Goal: Task Accomplishment & Management: Manage account settings

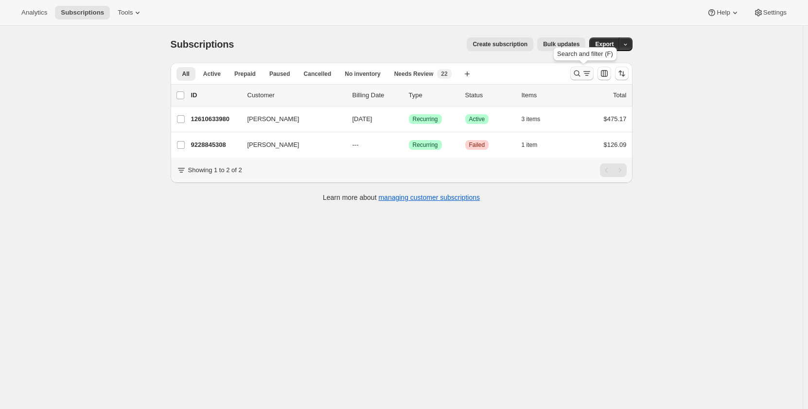
click at [587, 74] on icon "Search and filter results" at bounding box center [587, 74] width 10 height 10
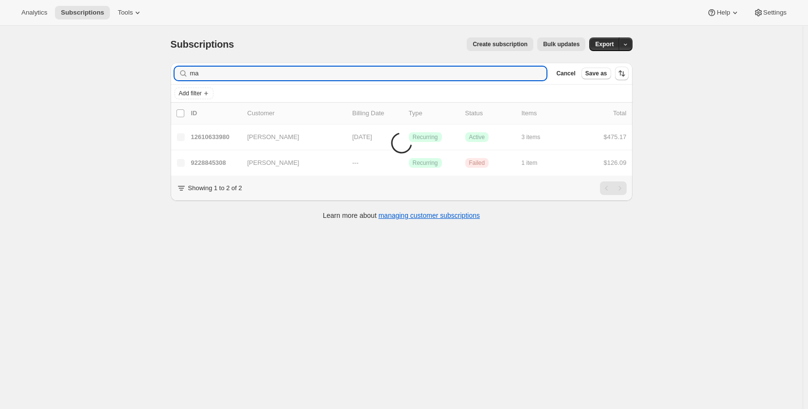
type input "m"
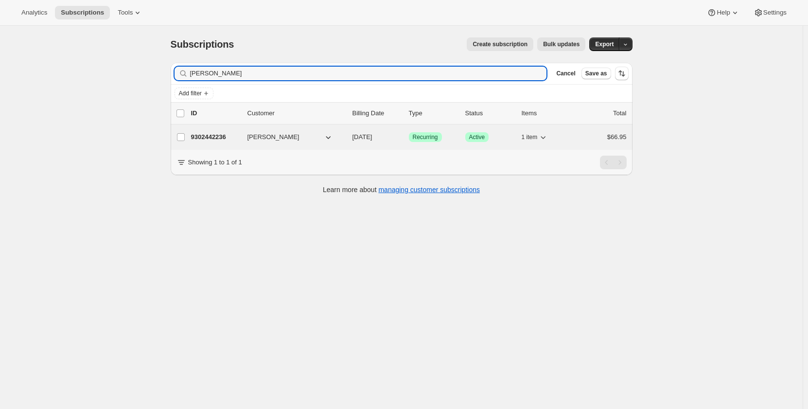
type input "monica norcross"
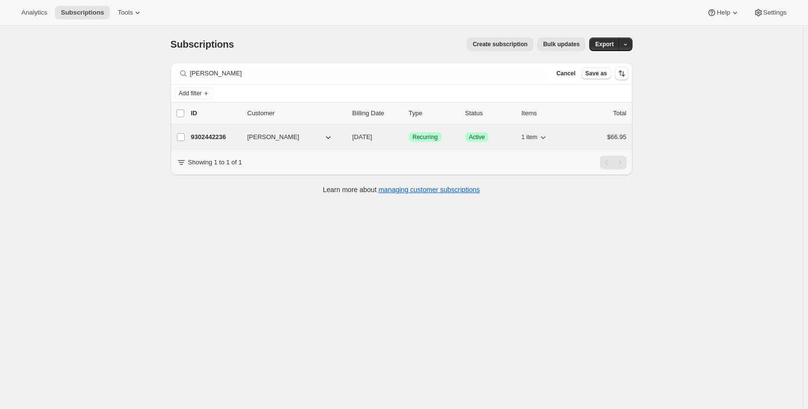
click at [204, 131] on div "9302442236 Monica Norcross 10/29/2025 Success Recurring Success Active 1 item $…" at bounding box center [408, 137] width 435 height 14
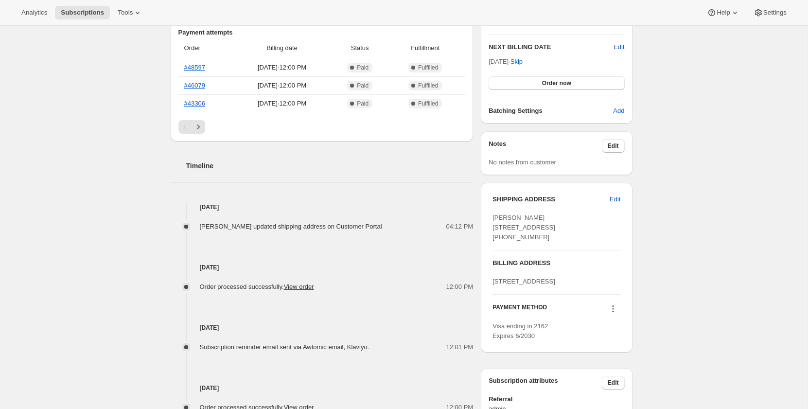
scroll to position [146, 0]
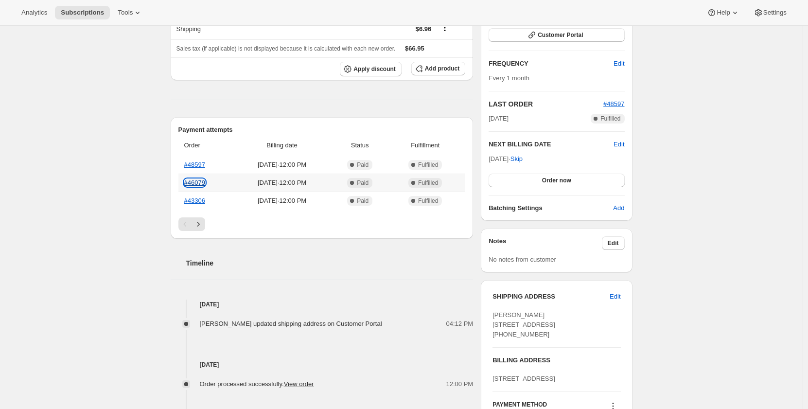
click at [199, 180] on link "#46079" at bounding box center [194, 182] width 21 height 7
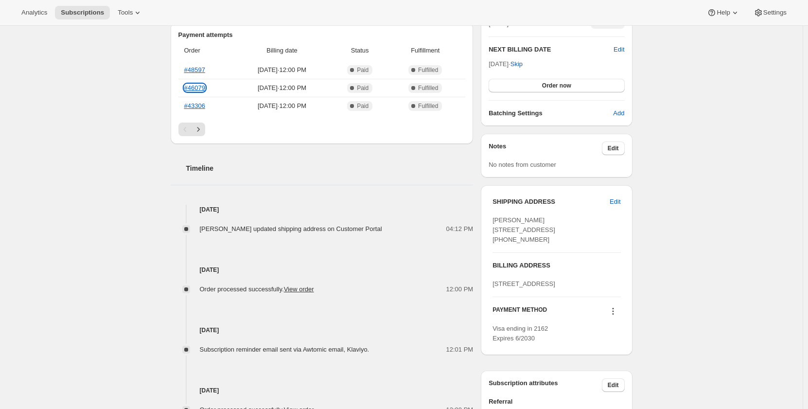
scroll to position [243, 0]
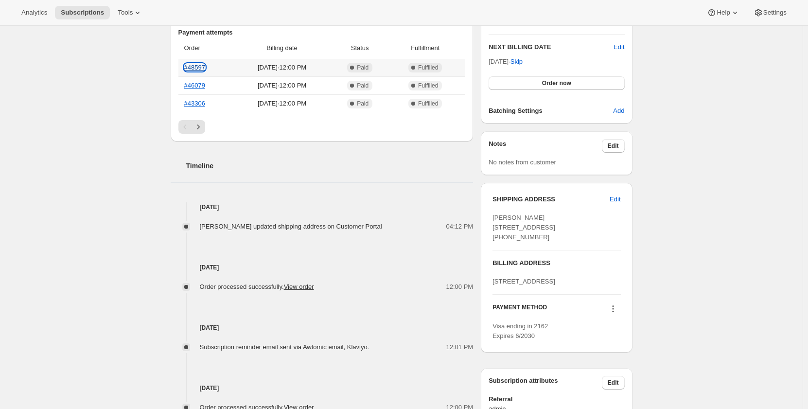
click at [193, 65] on link "#48597" at bounding box center [194, 67] width 21 height 7
click at [616, 194] on span "Edit" at bounding box center [614, 199] width 11 height 10
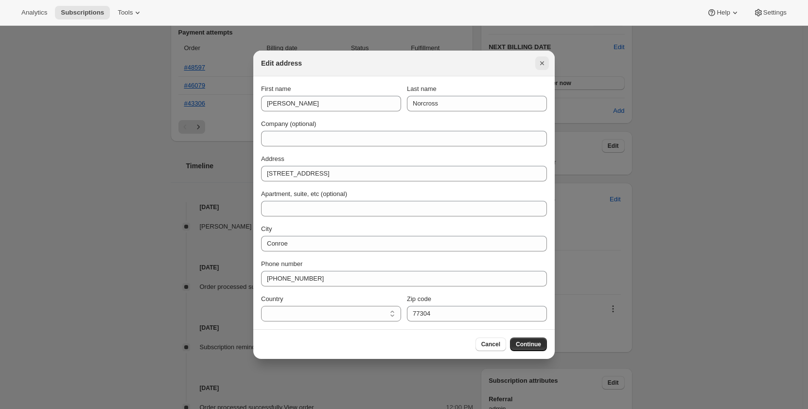
click at [543, 62] on icon "Close" at bounding box center [542, 63] width 4 height 4
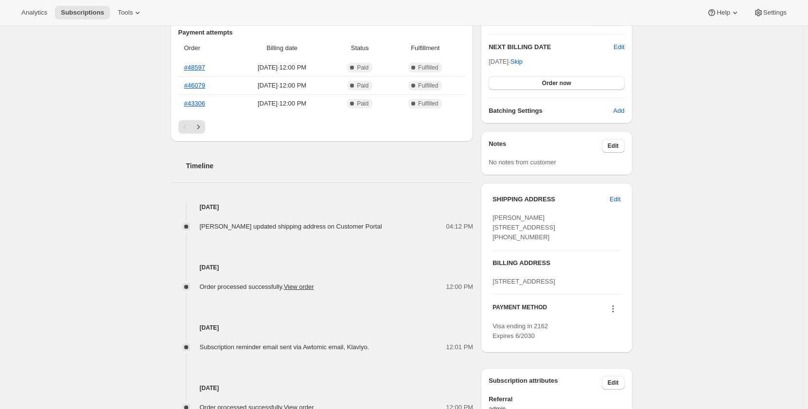
click at [612, 313] on icon at bounding box center [613, 309] width 10 height 10
click at [711, 242] on div "Subscription #9302442236. This page is ready Subscription #9302442236 Success R…" at bounding box center [401, 157] width 802 height 749
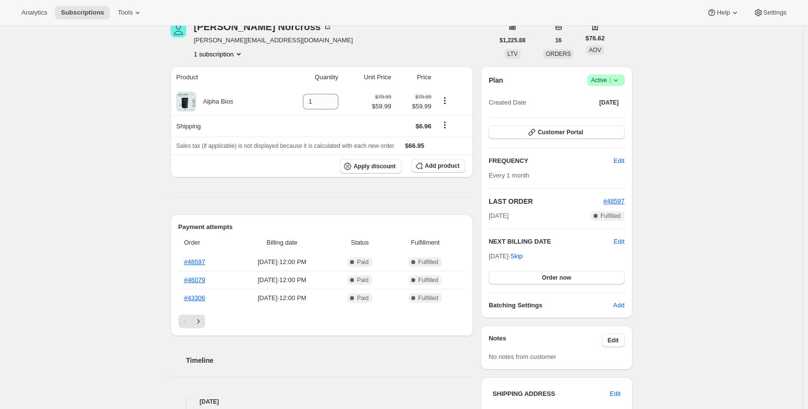
scroll to position [0, 0]
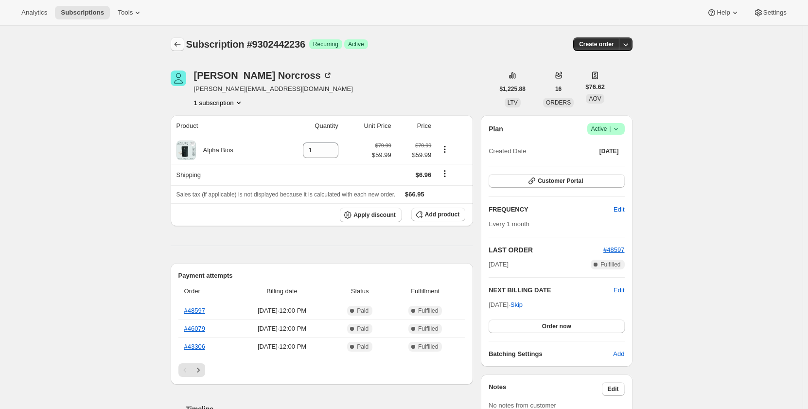
click at [177, 44] on icon "Subscriptions" at bounding box center [178, 44] width 10 height 10
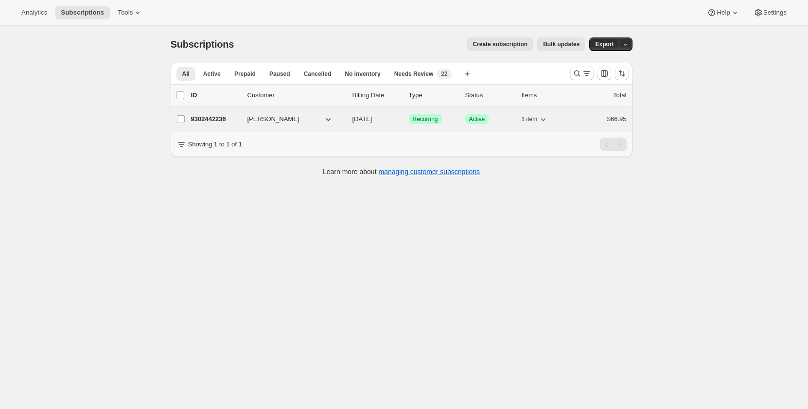
click at [212, 117] on p "9302442236" at bounding box center [215, 119] width 49 height 10
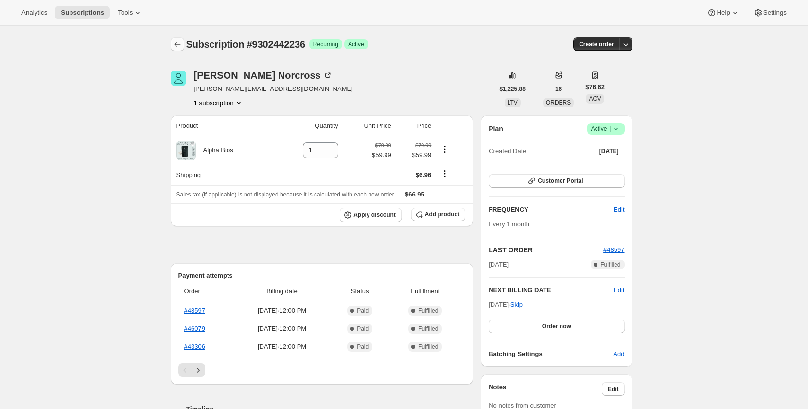
click at [176, 47] on icon "Subscriptions" at bounding box center [178, 44] width 10 height 10
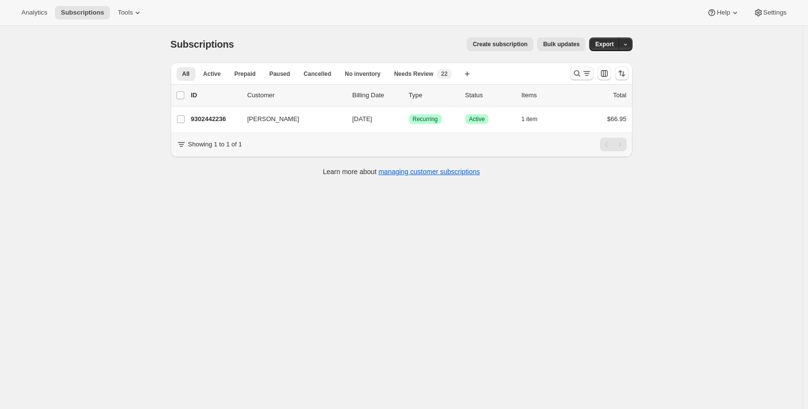
click at [579, 70] on icon "Search and filter results" at bounding box center [577, 74] width 10 height 10
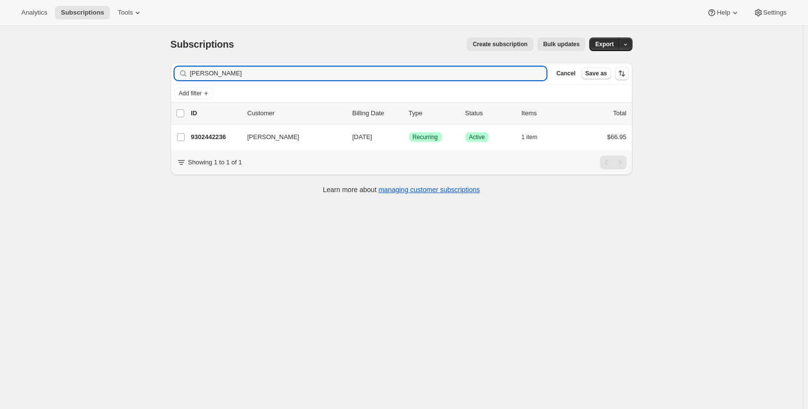
drag, startPoint x: 265, startPoint y: 76, endPoint x: 153, endPoint y: 67, distance: 112.6
click at [153, 67] on div "Subscriptions. This page is ready Subscriptions Create subscription Bulk update…" at bounding box center [401, 230] width 802 height 409
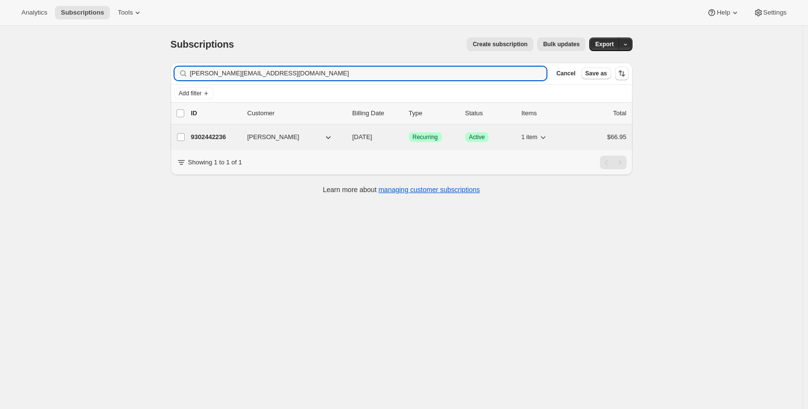
type input "monica@thestillconnection.com"
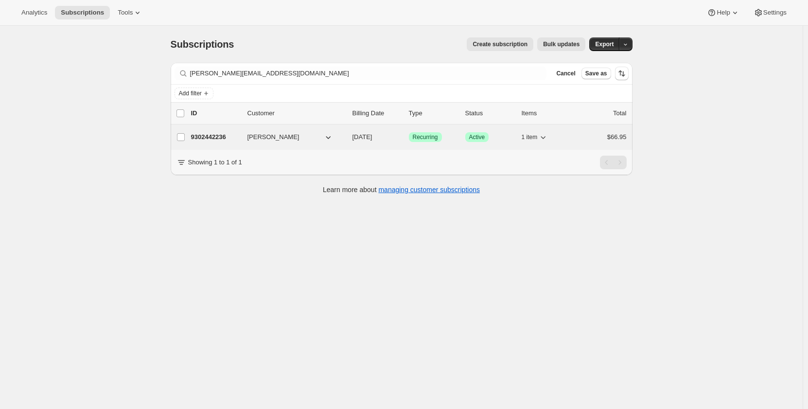
click at [210, 137] on p "9302442236" at bounding box center [215, 137] width 49 height 10
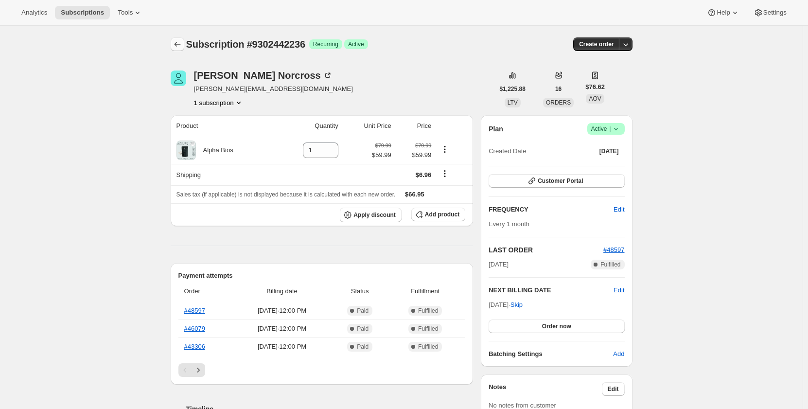
click at [178, 38] on button "Subscriptions" at bounding box center [178, 44] width 14 height 14
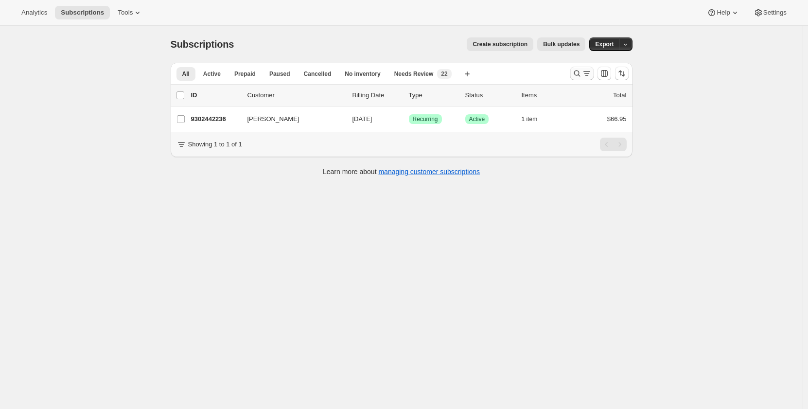
click at [577, 69] on icon "Search and filter results" at bounding box center [577, 74] width 10 height 10
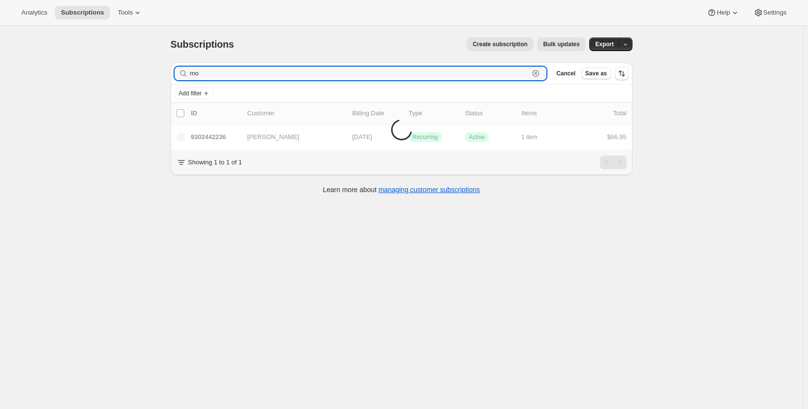
type input "m"
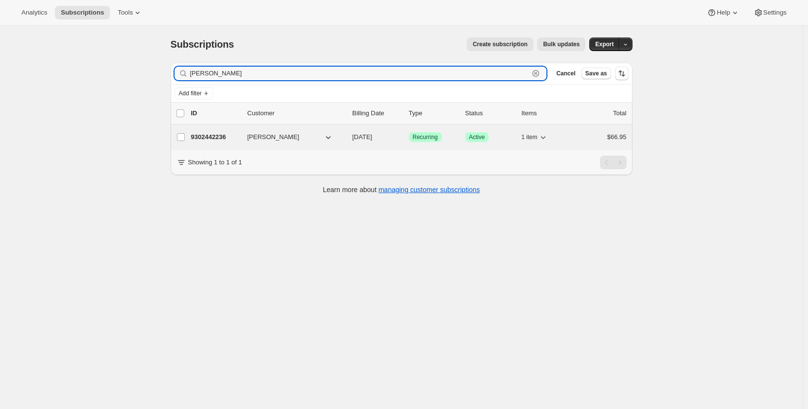
type input "monica norcross"
click at [206, 135] on p "9302442236" at bounding box center [215, 137] width 49 height 10
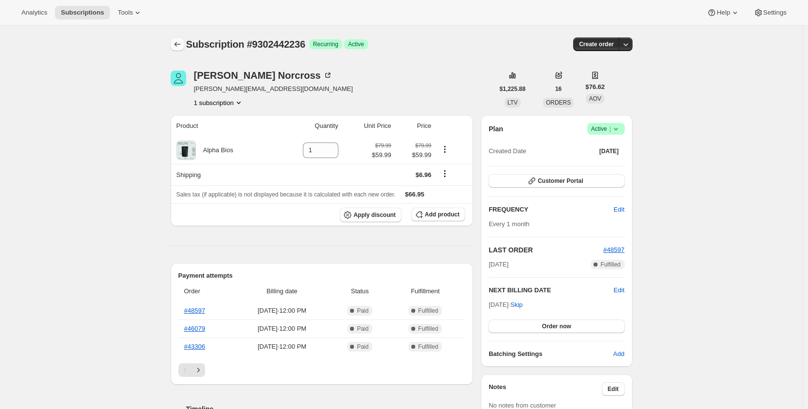
click at [178, 40] on icon "Subscriptions" at bounding box center [178, 44] width 10 height 10
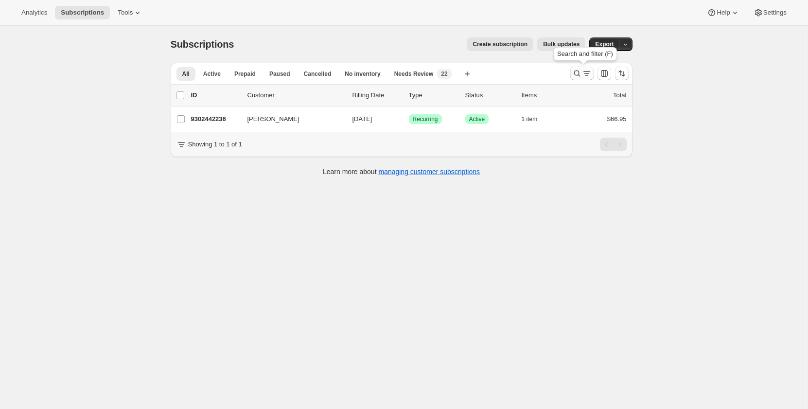
click at [579, 72] on icon "Search and filter results" at bounding box center [577, 74] width 10 height 10
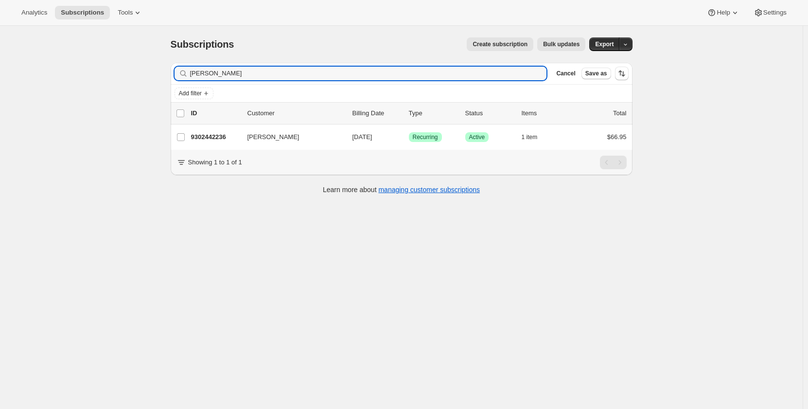
drag, startPoint x: 255, startPoint y: 76, endPoint x: 175, endPoint y: 73, distance: 79.8
click at [175, 73] on div "Filter subscribers monica norcross Clear Cancel Save as" at bounding box center [402, 73] width 462 height 21
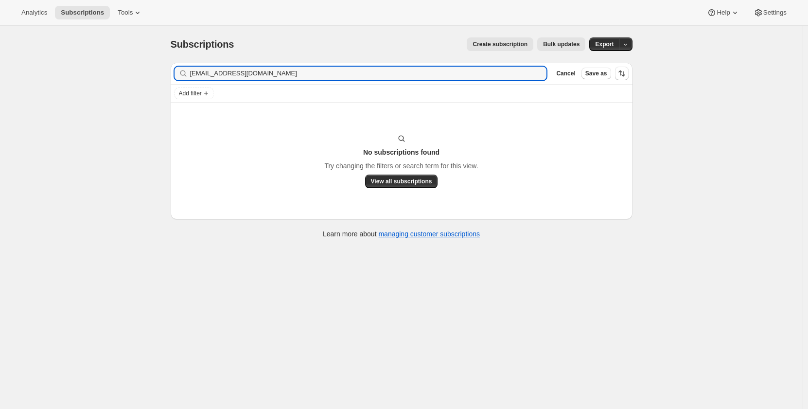
type input "mocofitness@outlook.com"
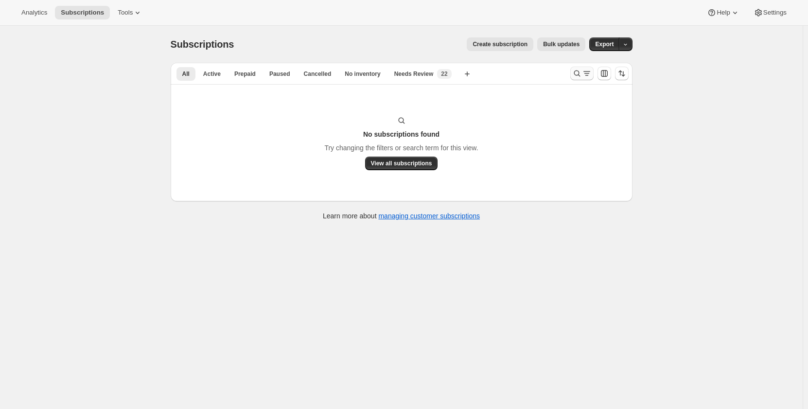
click at [590, 77] on icon "Search and filter results" at bounding box center [587, 74] width 10 height 10
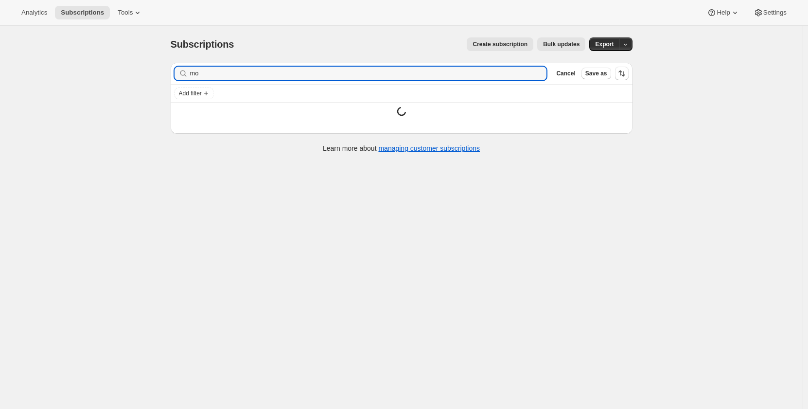
type input "m"
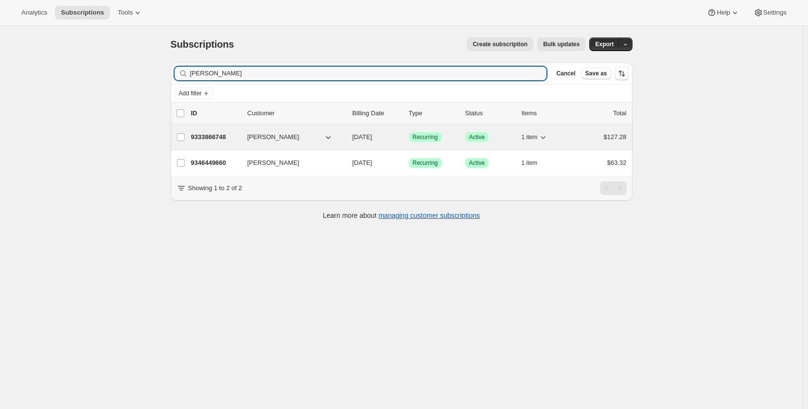
type input "anne tanner"
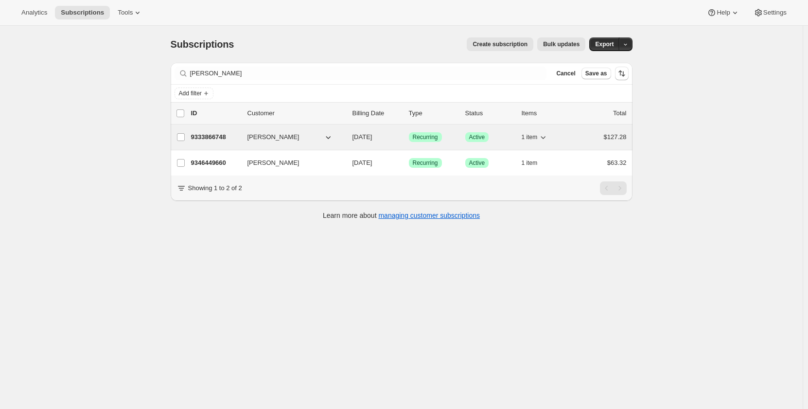
click at [231, 139] on p "9333866748" at bounding box center [215, 137] width 49 height 10
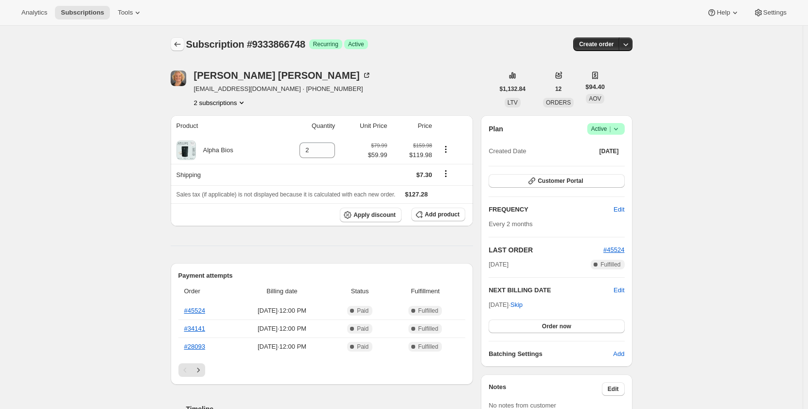
click at [184, 45] on button "Subscriptions" at bounding box center [178, 44] width 14 height 14
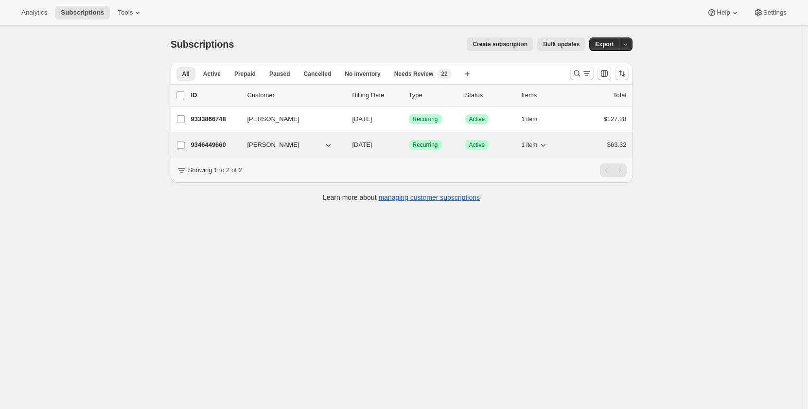
click at [209, 142] on p "9346449660" at bounding box center [215, 145] width 49 height 10
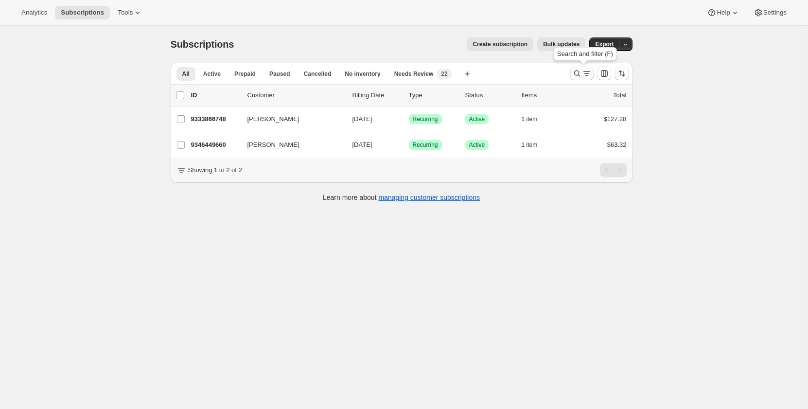
click at [585, 70] on icon "Search and filter results" at bounding box center [587, 74] width 10 height 10
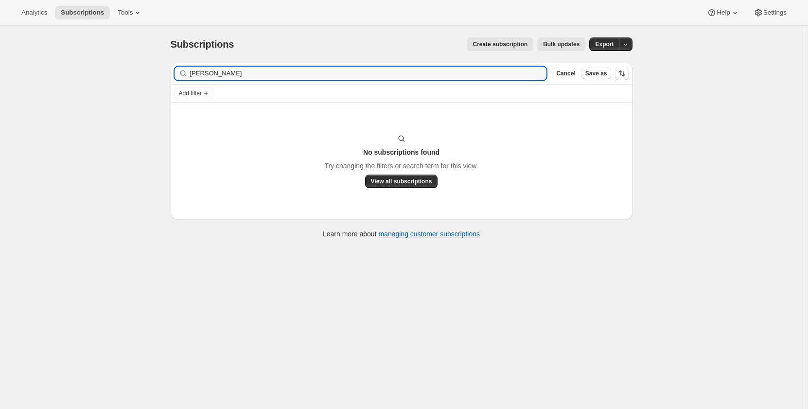
type input "anne tannera"
click at [538, 73] on icon "button" at bounding box center [536, 74] width 10 height 10
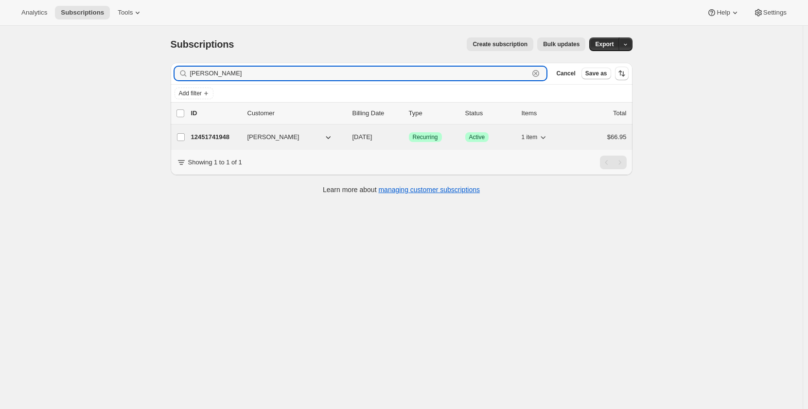
type input "sarah davis"
click at [232, 142] on div "12451741948 Sarah Davis 11/12/2025 Success Recurring Success Active 1 item $66.…" at bounding box center [408, 137] width 435 height 14
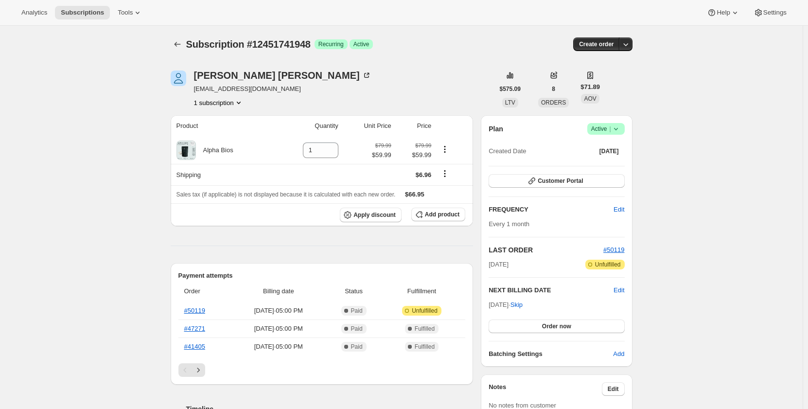
click at [616, 130] on icon at bounding box center [616, 129] width 10 height 10
click at [627, 160] on span "Cancel subscription" at bounding box center [608, 165] width 55 height 10
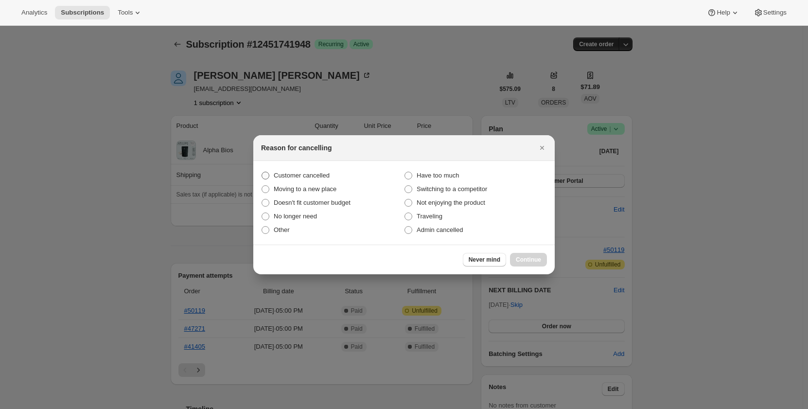
click at [319, 174] on span "Customer cancelled" at bounding box center [302, 175] width 56 height 7
click at [262, 172] on input "Customer cancelled" at bounding box center [261, 172] width 0 height 0
radio input "true"
click at [533, 262] on span "Continue" at bounding box center [528, 260] width 25 height 8
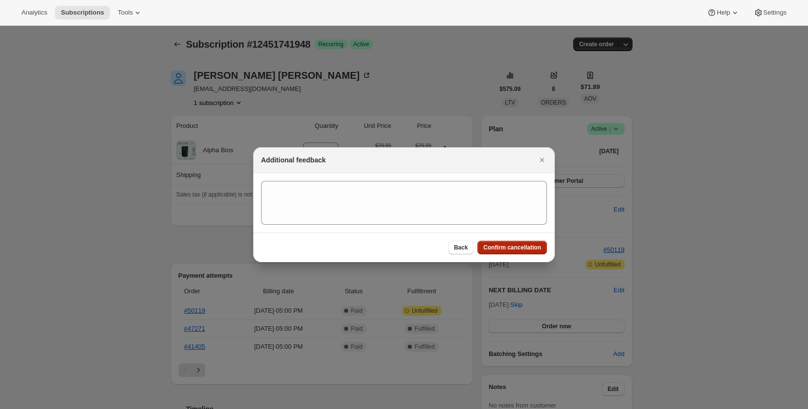
click at [517, 244] on span "Confirm cancellation" at bounding box center [512, 247] width 58 height 8
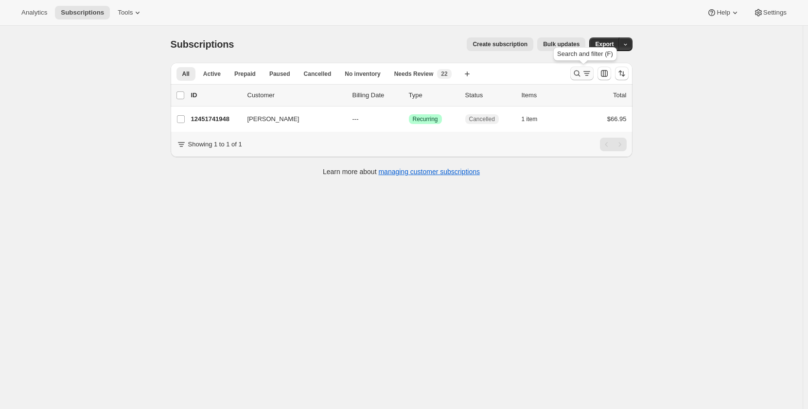
click at [587, 72] on icon "Search and filter results" at bounding box center [587, 74] width 10 height 10
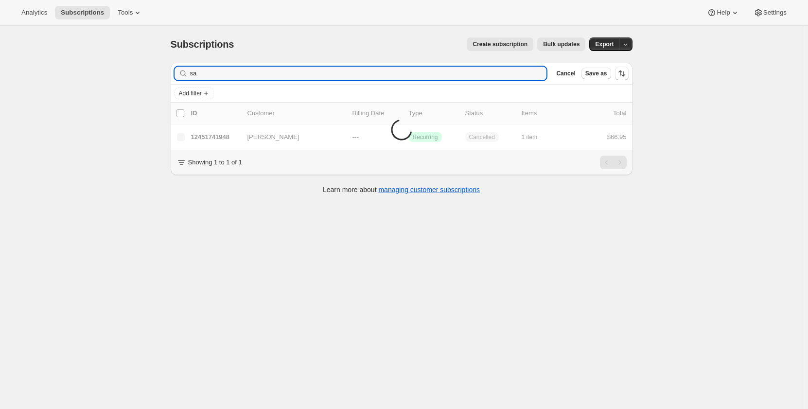
type input "s"
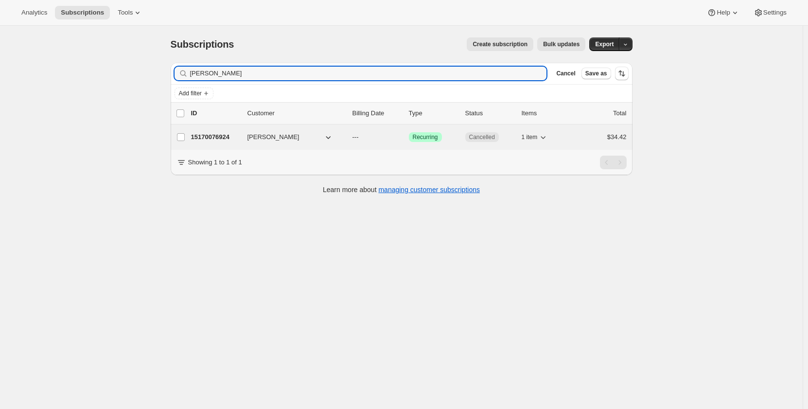
type input "[PERSON_NAME]"
click at [209, 131] on div "15170076924 linda barber --- Success Recurring Cancelled 1 item $34.42" at bounding box center [408, 137] width 435 height 14
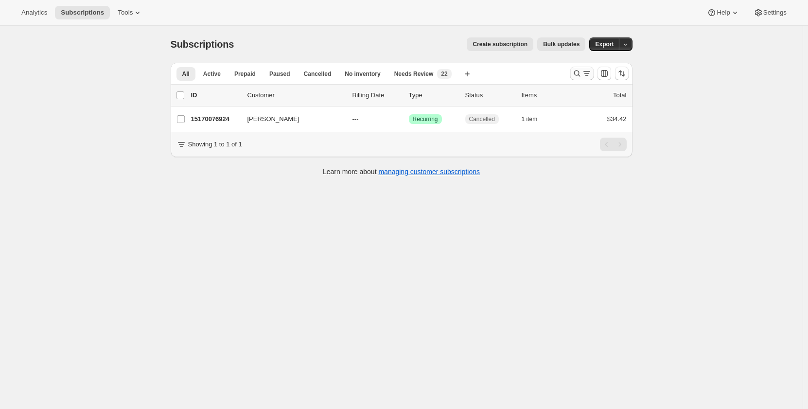
click at [574, 70] on icon "Search and filter results" at bounding box center [577, 74] width 10 height 10
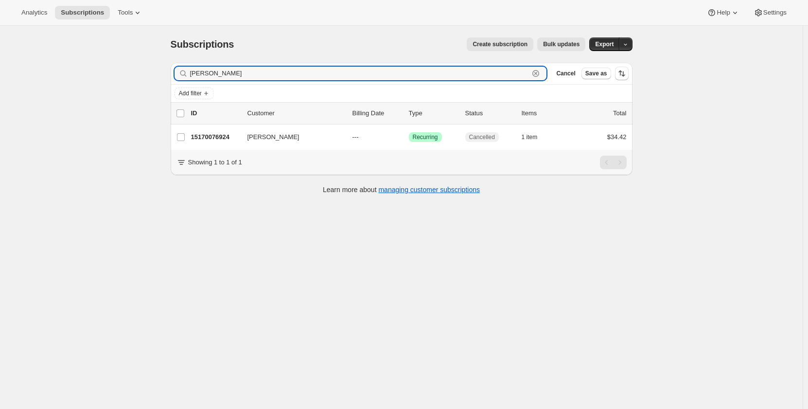
drag, startPoint x: 258, startPoint y: 77, endPoint x: 138, endPoint y: 83, distance: 120.2
click at [133, 89] on div "Subscriptions. This page is ready Subscriptions Create subscription Bulk update…" at bounding box center [401, 230] width 802 height 409
type input "[PERSON_NAME]"
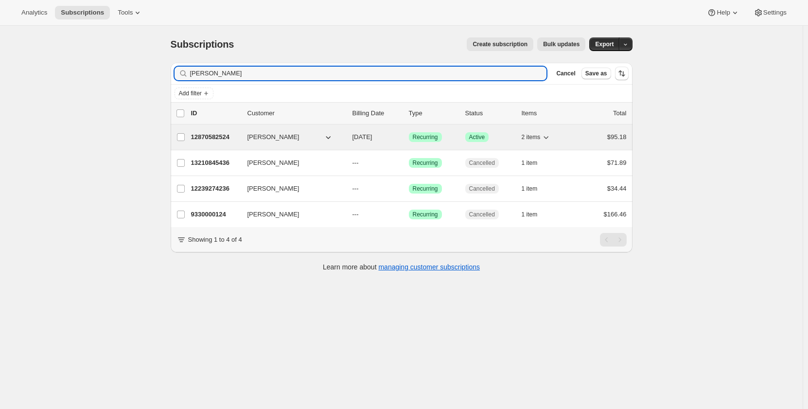
click at [214, 135] on p "12870582524" at bounding box center [215, 137] width 49 height 10
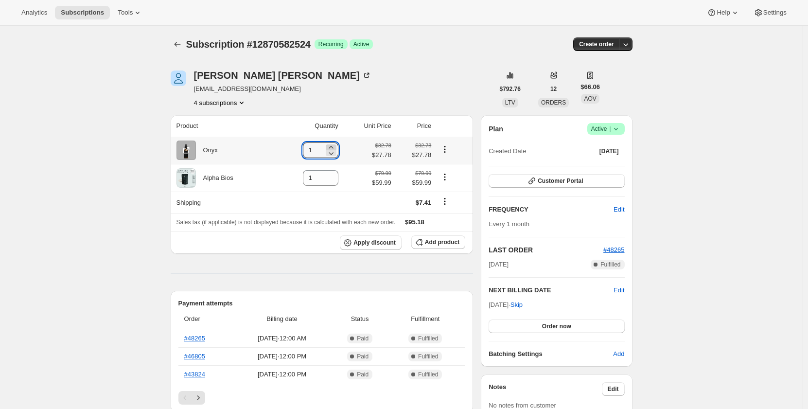
click at [333, 147] on icon at bounding box center [331, 147] width 4 height 2
type input "2"
click at [336, 154] on icon at bounding box center [331, 153] width 10 height 10
type input "1"
